Goal: Communication & Community: Answer question/provide support

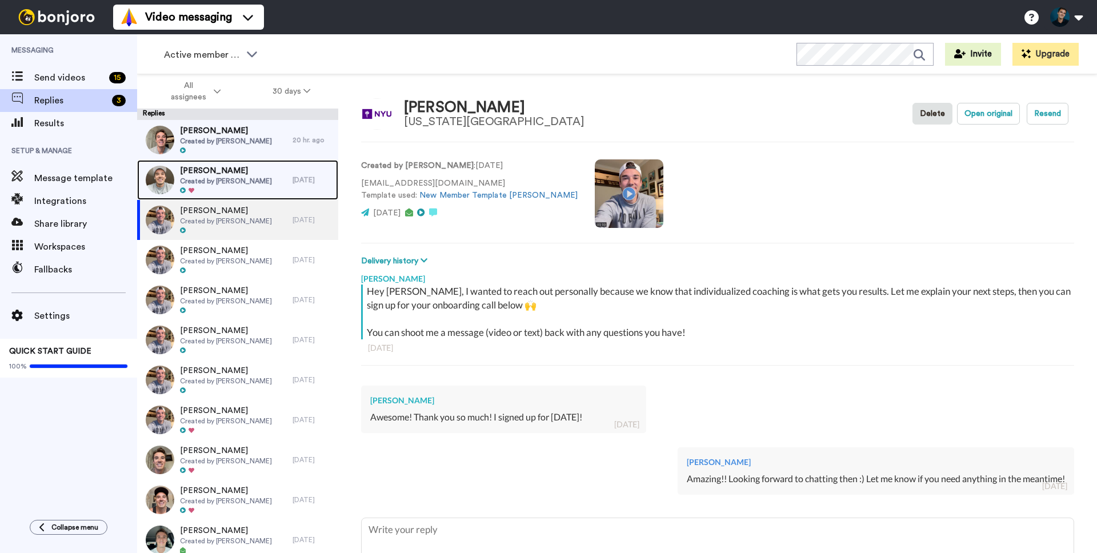
click at [232, 179] on span "Created by [PERSON_NAME]" at bounding box center [226, 181] width 92 height 9
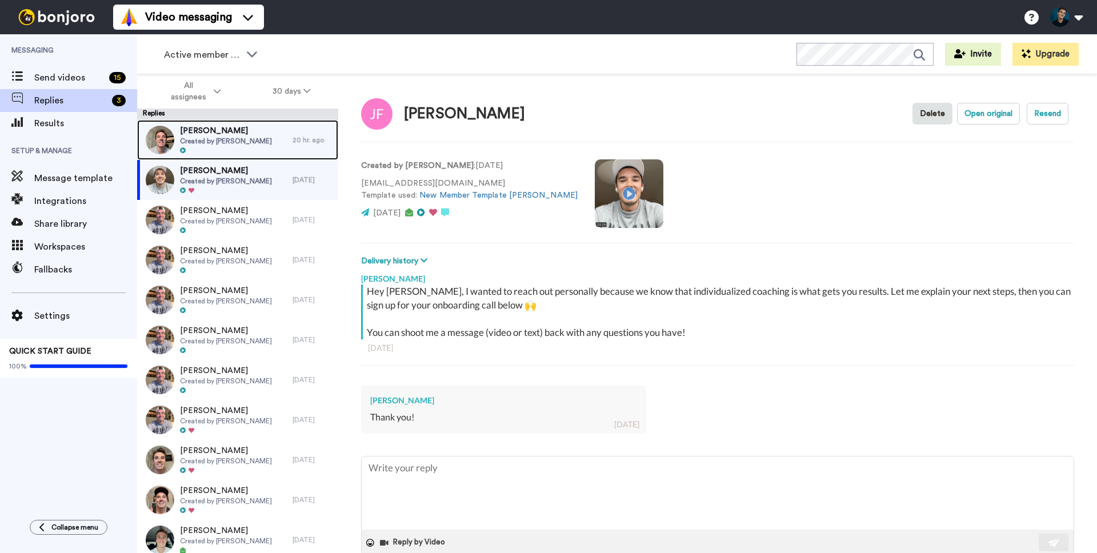
click at [224, 154] on div at bounding box center [226, 151] width 92 height 8
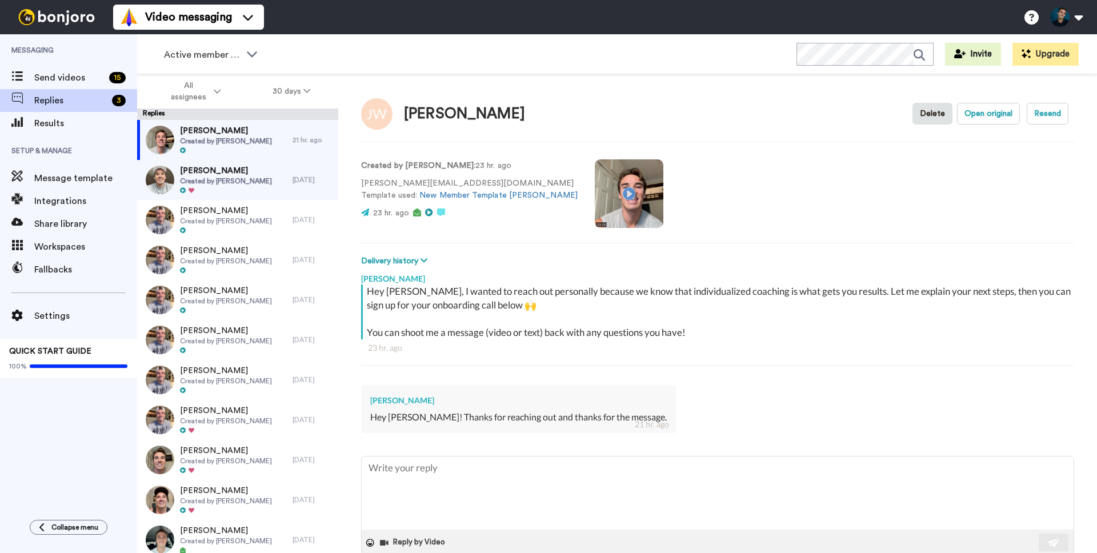
type textarea "x"
